Goal: Information Seeking & Learning: Learn about a topic

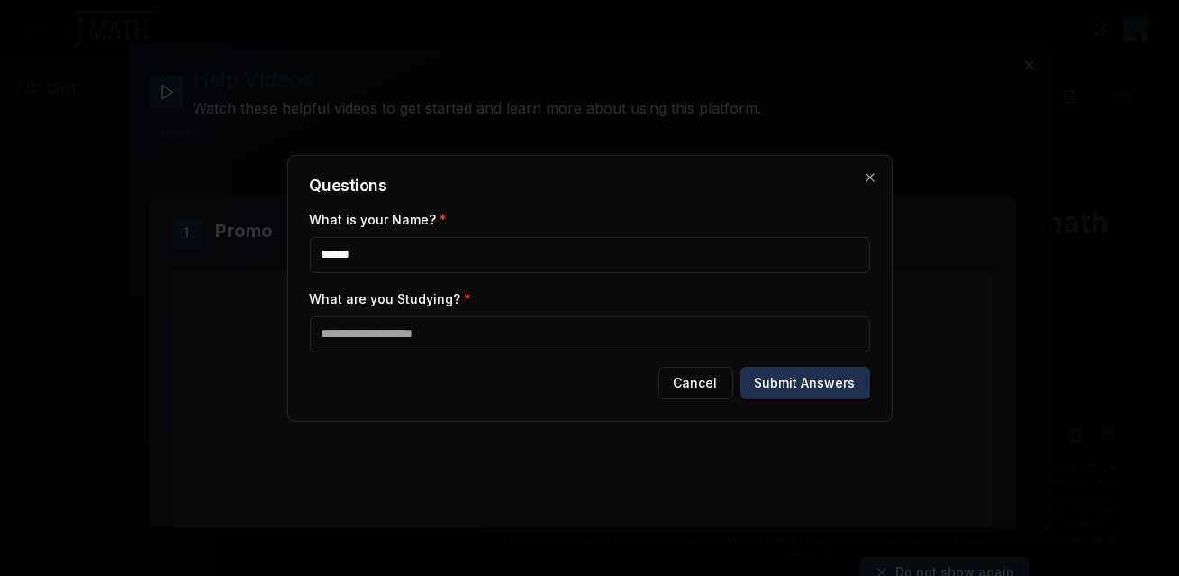
type input "******"
click at [488, 324] on input "What are you Studying? *" at bounding box center [590, 334] width 560 height 36
type input "**********"
click at [741, 367] on button "Submit Answers" at bounding box center [806, 383] width 130 height 32
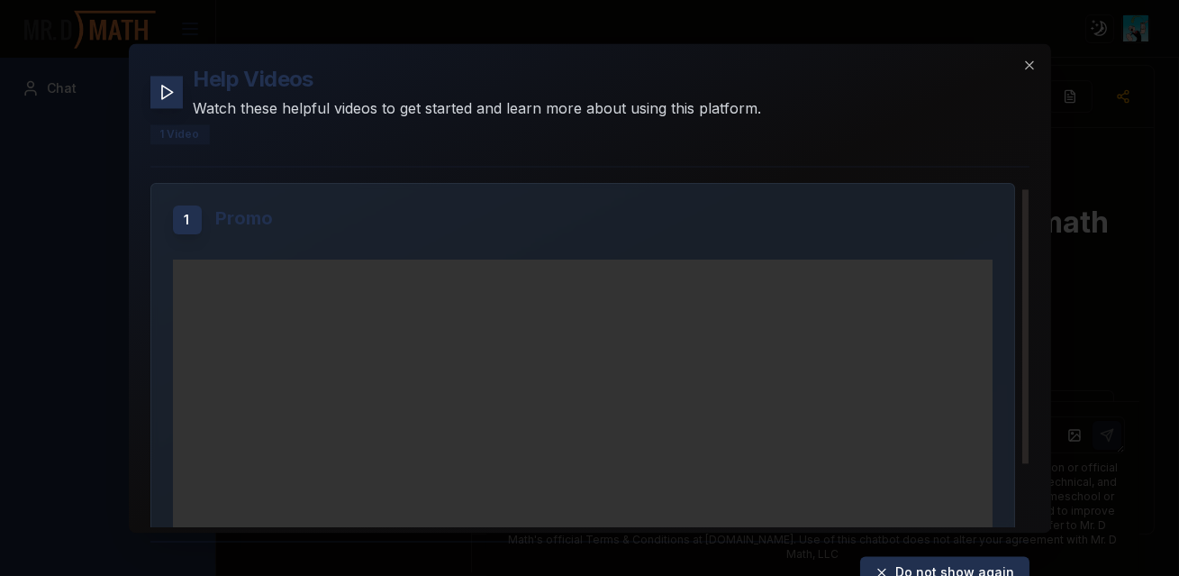
scroll to position [8, 0]
click at [549, 303] on video "Your browser does not support the video tag." at bounding box center [583, 494] width 820 height 461
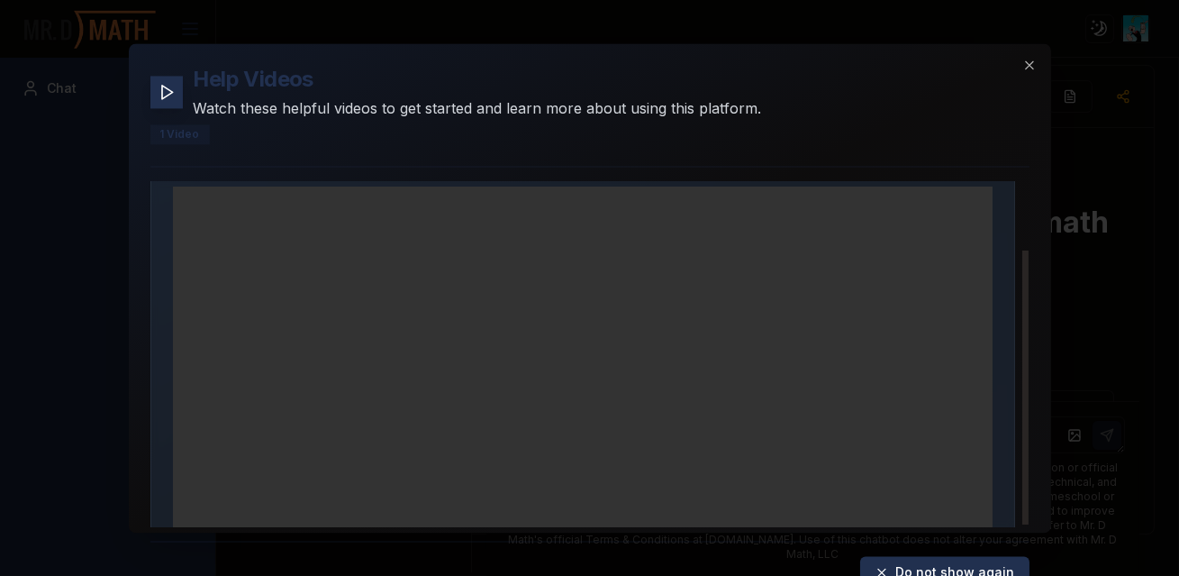
click at [639, 284] on video "Your browser does not support the video tag." at bounding box center [583, 417] width 820 height 461
click at [1010, 133] on div at bounding box center [589, 288] width 1179 height 576
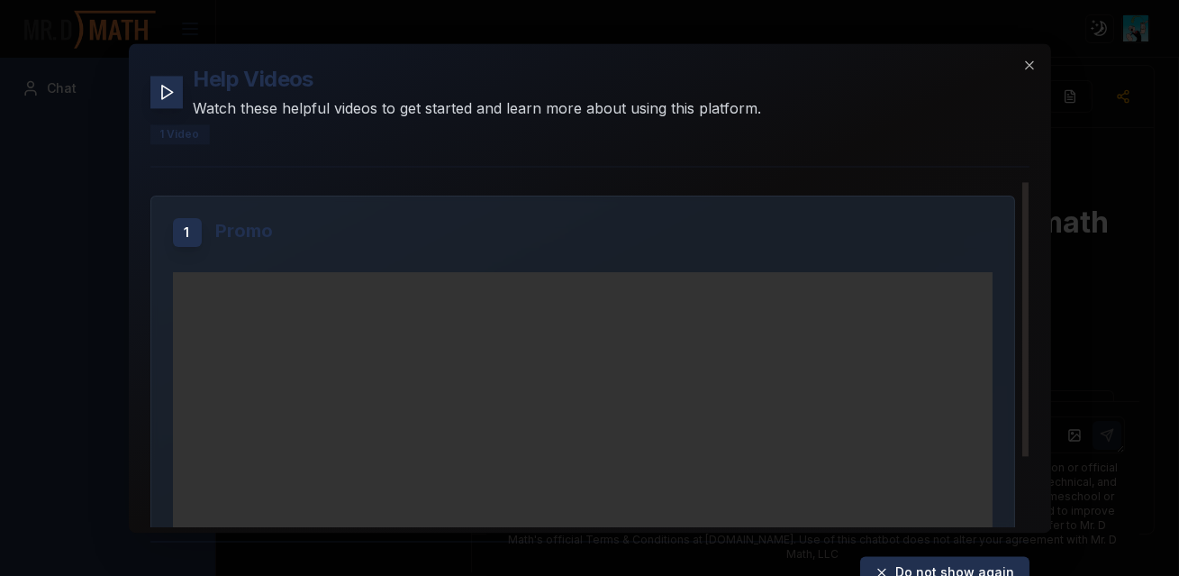
click at [617, 354] on video "Your browser does not support the video tag." at bounding box center [583, 502] width 820 height 461
click at [600, 300] on video "Your browser does not support the video tag." at bounding box center [583, 502] width 820 height 461
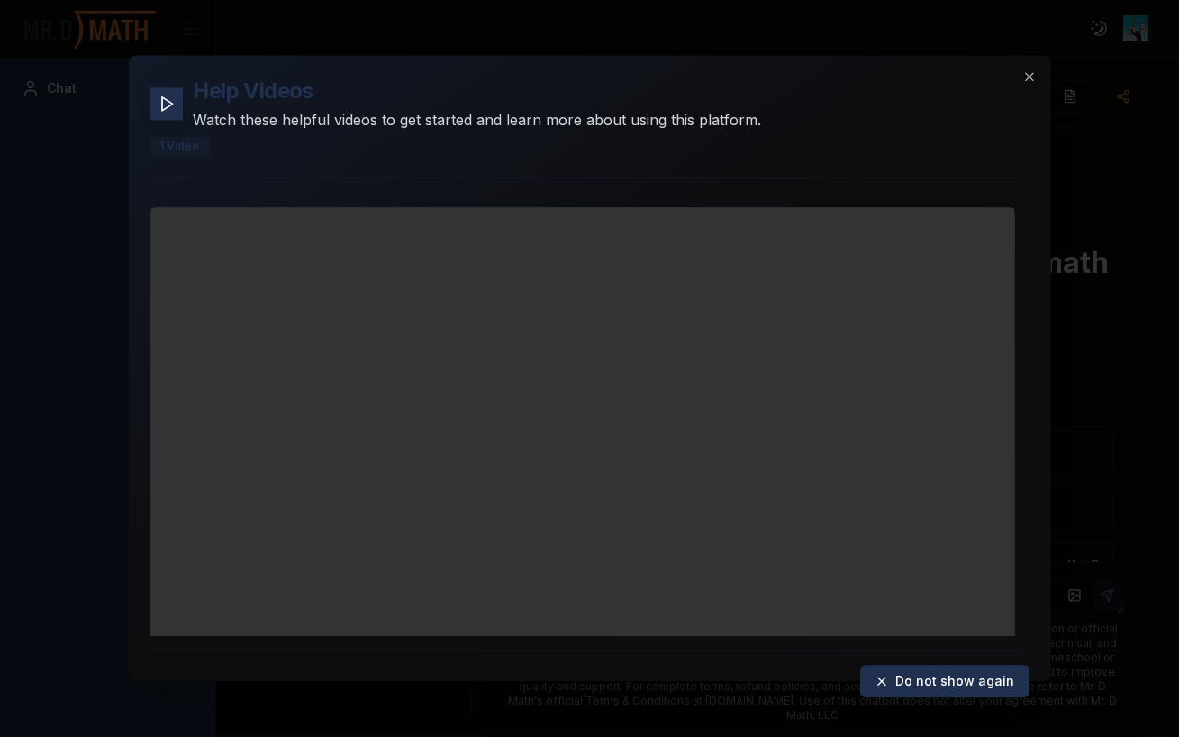
click at [745, 461] on video "Your browser does not support the video tag." at bounding box center [582, 487] width 863 height 559
click at [1015, 514] on video "Your browser does not support the video tag." at bounding box center [582, 487] width 863 height 559
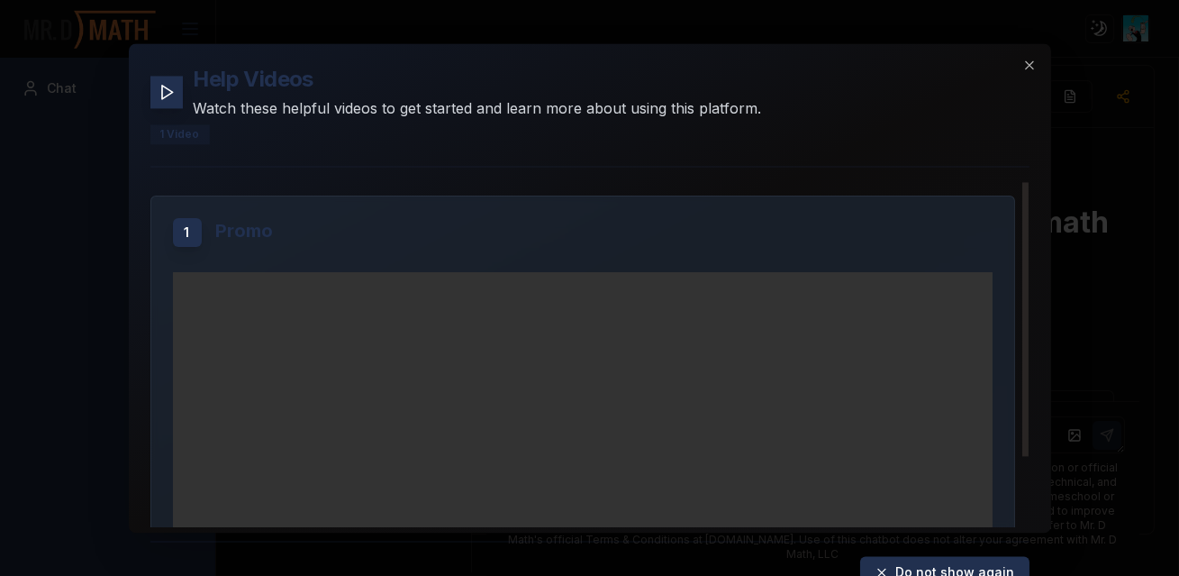
click at [575, 353] on video "Your browser does not support the video tag." at bounding box center [583, 502] width 820 height 461
click at [875, 565] on icon at bounding box center [882, 572] width 14 height 14
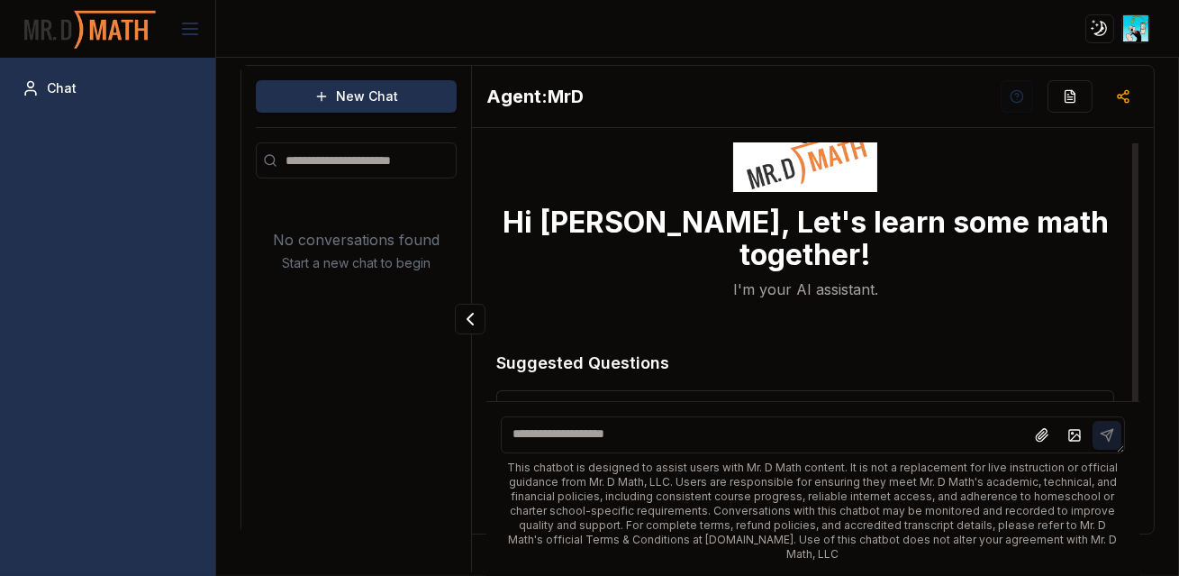
scroll to position [12, 0]
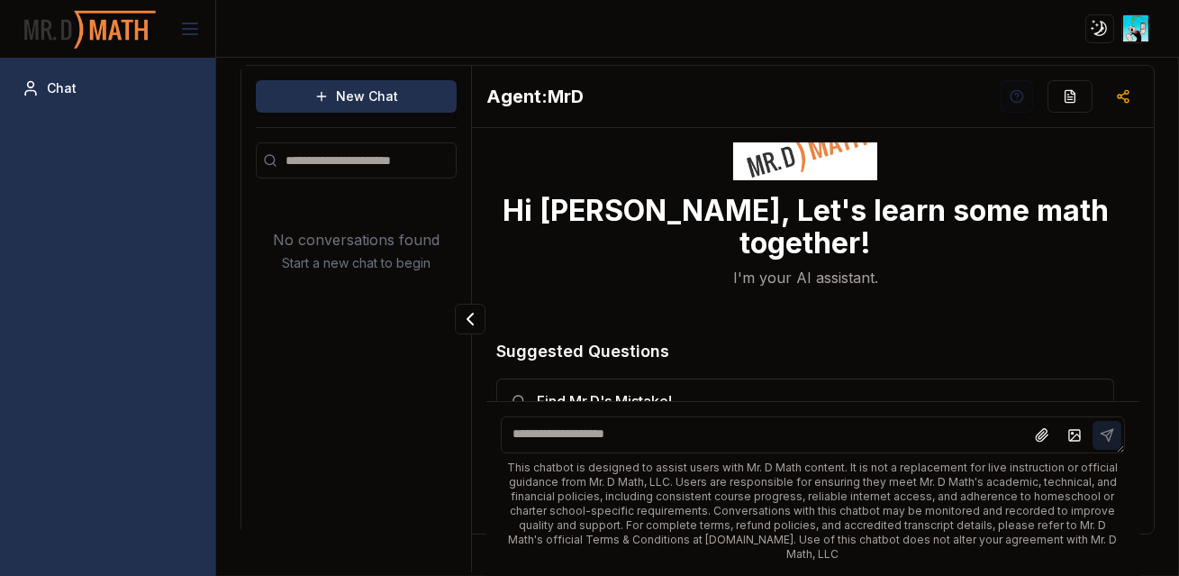
click at [501, 453] on textarea at bounding box center [813, 434] width 625 height 37
click at [487, 392] on div "Hi Huxton, Let's learn some math together! I'm your AI assistant. Suggested Que…" at bounding box center [814, 303] width 654 height 345
